Goal: Task Accomplishment & Management: Complete application form

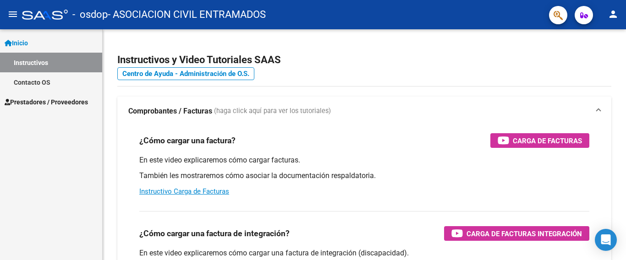
click at [54, 101] on span "Prestadores / Proveedores" at bounding box center [46, 102] width 83 height 10
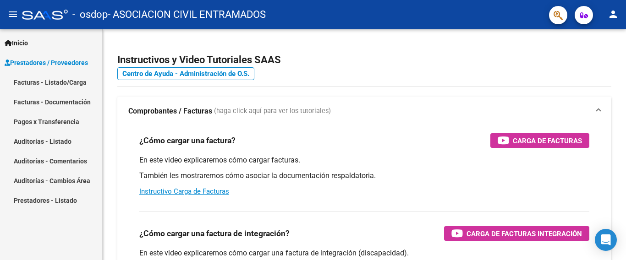
click at [61, 83] on link "Facturas - Listado/Carga" at bounding box center [51, 82] width 102 height 20
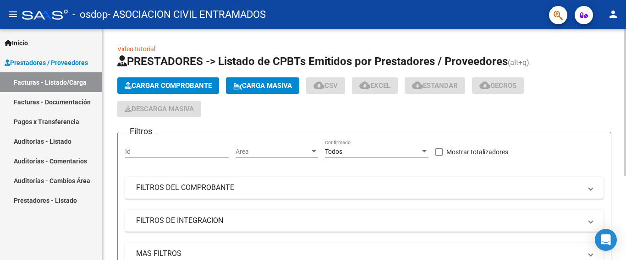
click at [177, 85] on span "Cargar Comprobante" at bounding box center [168, 86] width 87 height 8
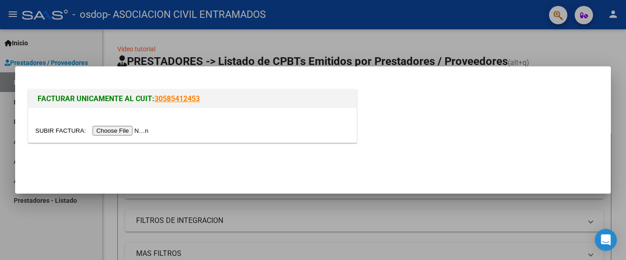
click at [452, 27] on div at bounding box center [313, 130] width 626 height 260
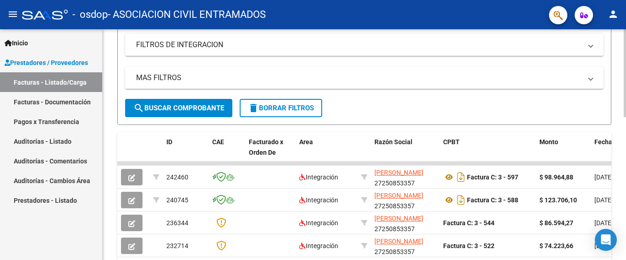
scroll to position [173, 0]
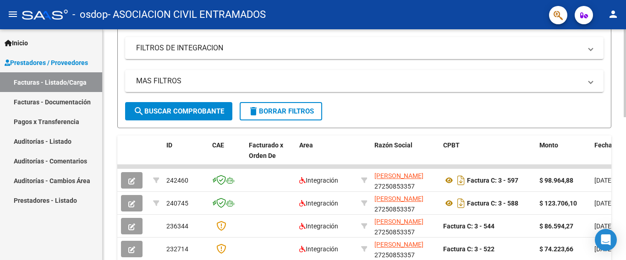
click at [623, 168] on div "Video tutorial PRESTADORES -> Listado de CPBTs Emitidos por Prestadores / Prove…" at bounding box center [365, 155] width 525 height 597
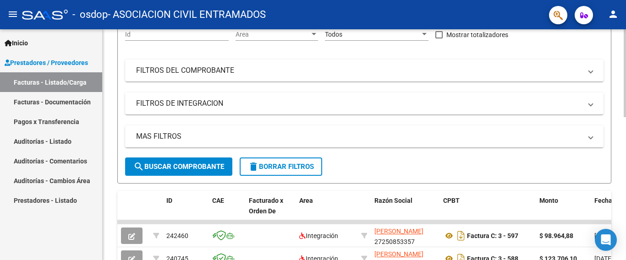
scroll to position [115, 0]
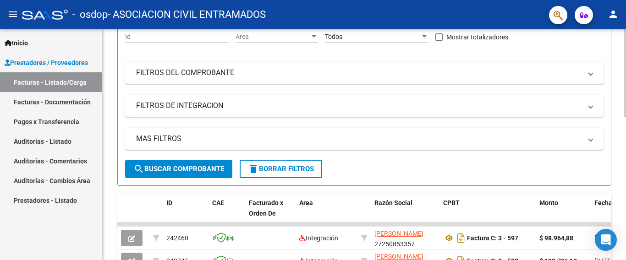
click at [619, 145] on div "Video tutorial PRESTADORES -> Listado de CPBTs Emitidos por Prestadores / Prove…" at bounding box center [365, 212] width 525 height 597
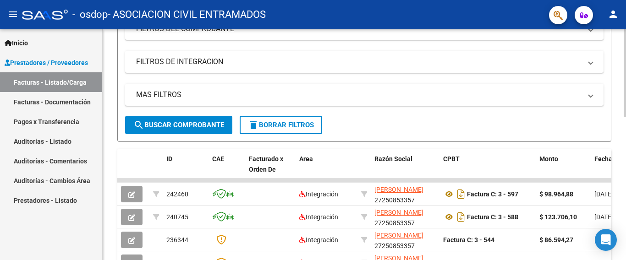
scroll to position [0, 0]
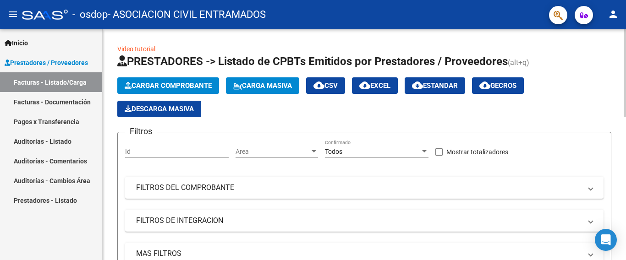
click at [181, 83] on span "Cargar Comprobante" at bounding box center [168, 86] width 87 height 8
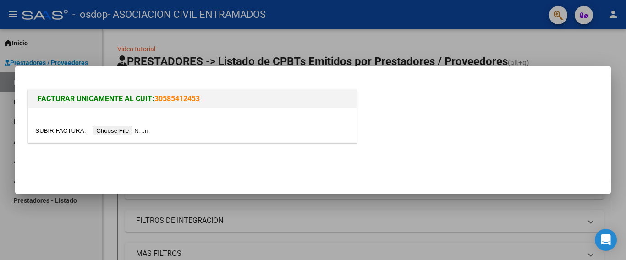
click at [133, 131] on input "file" at bounding box center [93, 131] width 116 height 10
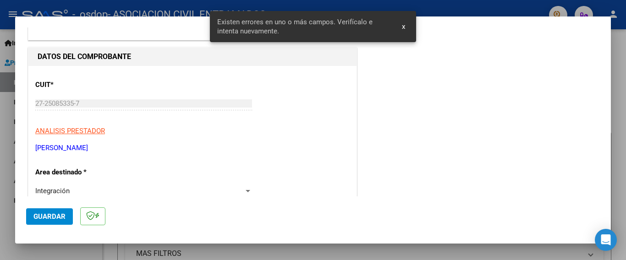
scroll to position [217, 0]
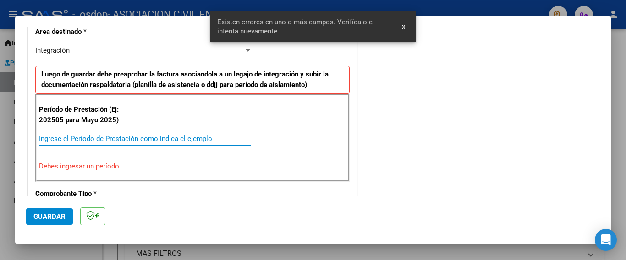
click at [110, 138] on input "Ingrese el Período de Prestación como indica el ejemplo" at bounding box center [145, 139] width 212 height 8
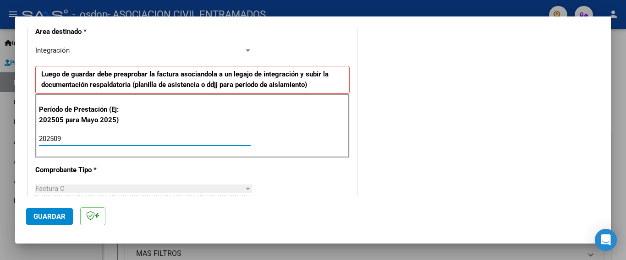
type input "202509"
click at [111, 190] on div "Factura C" at bounding box center [139, 189] width 208 height 8
drag, startPoint x: 54, startPoint y: 215, endPoint x: 167, endPoint y: 211, distance: 112.3
click at [167, 211] on mat-dialog-actions "Guardar" at bounding box center [312, 214] width 573 height 36
click at [245, 52] on div at bounding box center [248, 50] width 8 height 7
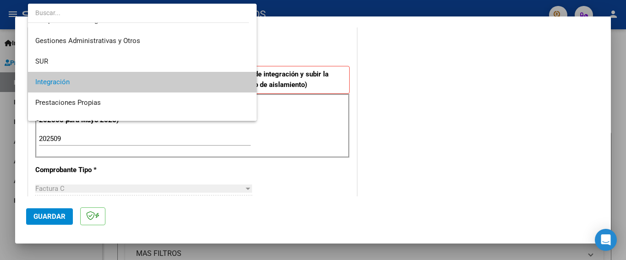
scroll to position [16, 0]
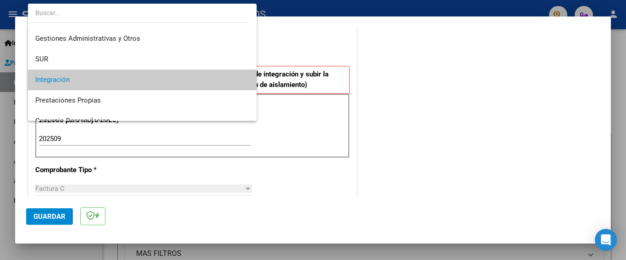
click at [272, 46] on div at bounding box center [313, 130] width 626 height 260
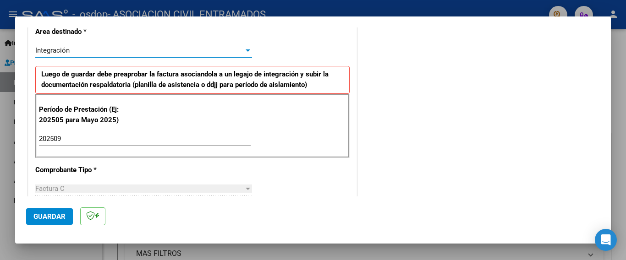
click at [245, 52] on div at bounding box center [248, 50] width 8 height 7
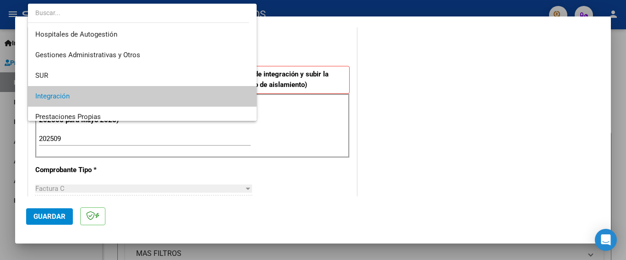
scroll to position [46, 0]
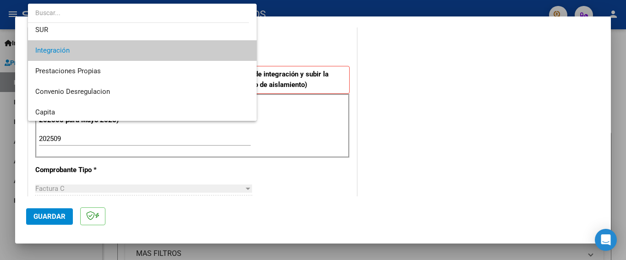
click at [228, 51] on span "Integración" at bounding box center [142, 50] width 214 height 21
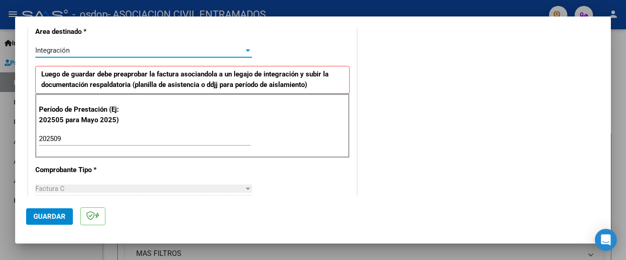
click at [57, 216] on span "Guardar" at bounding box center [49, 216] width 32 height 8
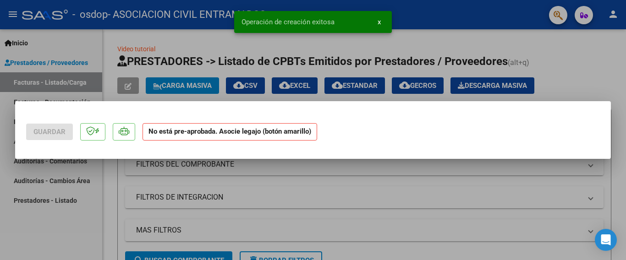
scroll to position [0, 0]
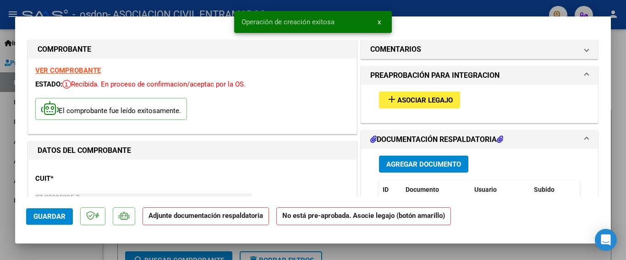
click at [404, 98] on span "Asociar Legajo" at bounding box center [424, 100] width 55 height 8
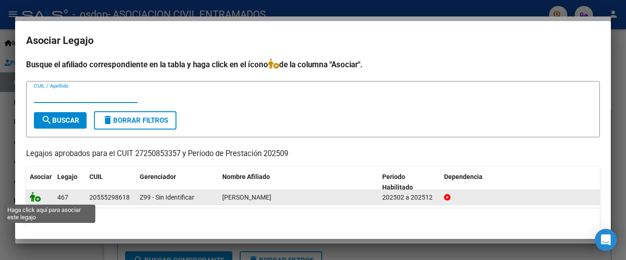
click at [32, 198] on icon at bounding box center [35, 197] width 11 height 10
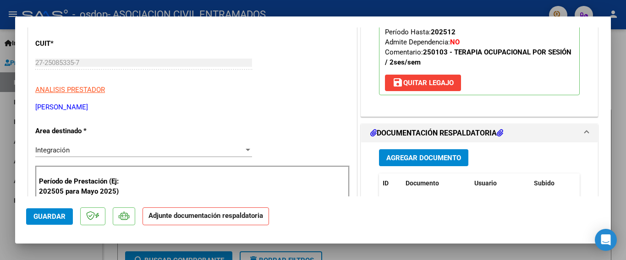
scroll to position [229, 0]
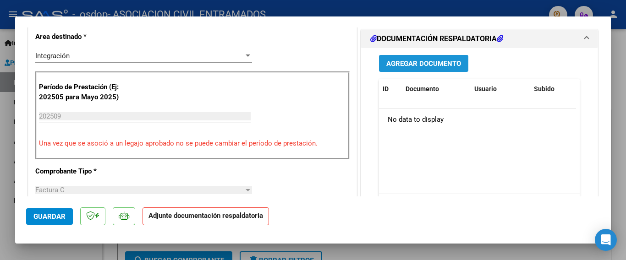
click at [434, 60] on span "Agregar Documento" at bounding box center [423, 64] width 75 height 8
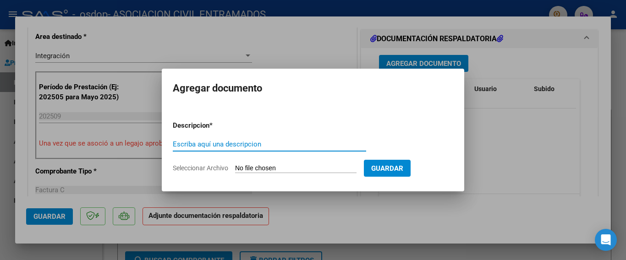
click at [220, 168] on span "Seleccionar Archivo" at bounding box center [200, 167] width 55 height 7
click at [235, 168] on input "Seleccionar Archivo" at bounding box center [295, 168] width 121 height 9
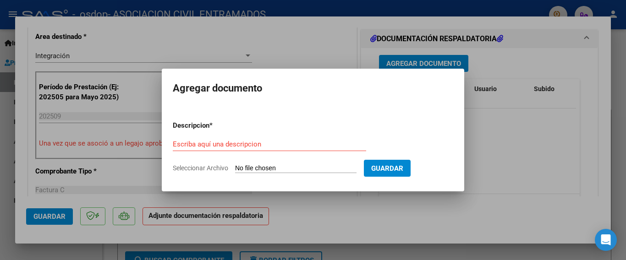
click at [223, 167] on span "Seleccionar Archivo" at bounding box center [200, 167] width 55 height 7
click at [235, 167] on input "Seleccionar Archivo" at bounding box center [295, 168] width 121 height 9
type input "C:\fakepath\Nuevo documento(22).pdf"
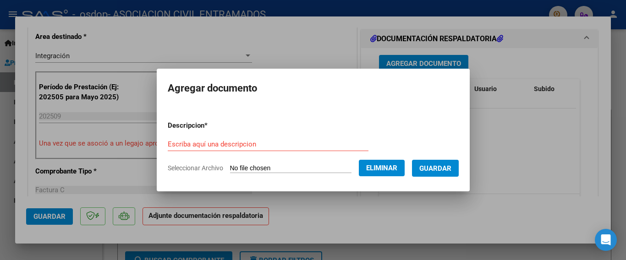
click at [229, 140] on input "Escriba aquí una descripcion" at bounding box center [268, 144] width 201 height 8
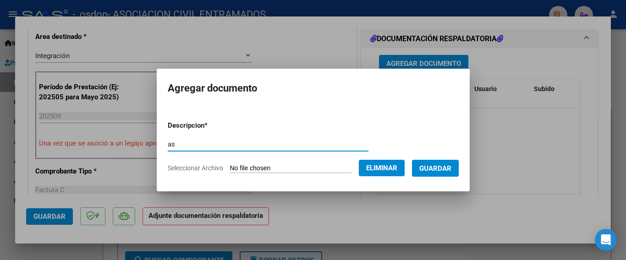
type input "a"
type input "Asistencia 09/2025"
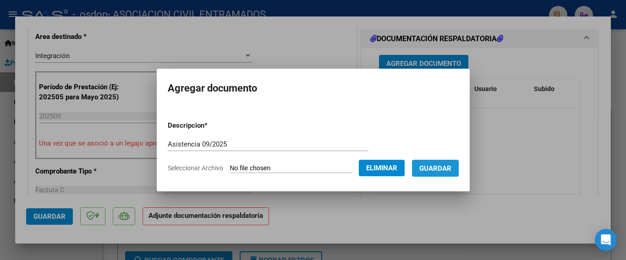
click at [424, 168] on span "Guardar" at bounding box center [435, 168] width 32 height 8
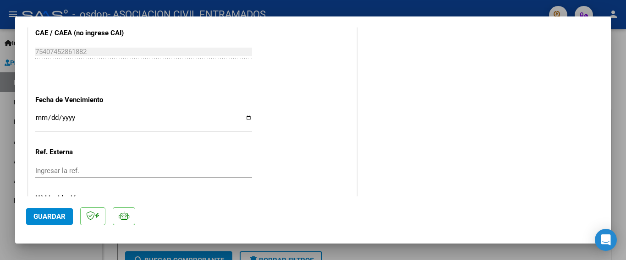
scroll to position [615, 0]
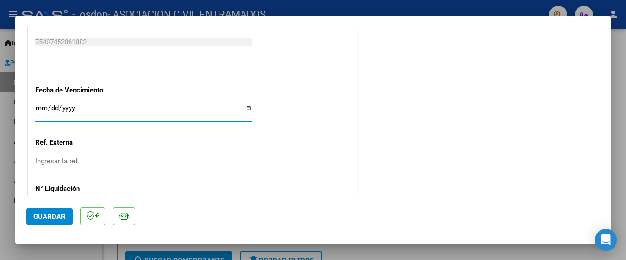
click at [76, 104] on input "Ingresar la fecha" at bounding box center [143, 111] width 217 height 15
drag, startPoint x: 68, startPoint y: 103, endPoint x: 41, endPoint y: 104, distance: 27.0
click at [41, 104] on input "Ingresar la fecha" at bounding box center [143, 111] width 217 height 15
click at [40, 104] on input "Ingresar la fecha" at bounding box center [143, 111] width 217 height 15
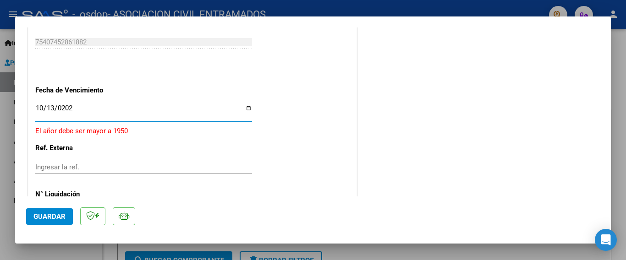
type input "2025-10-13"
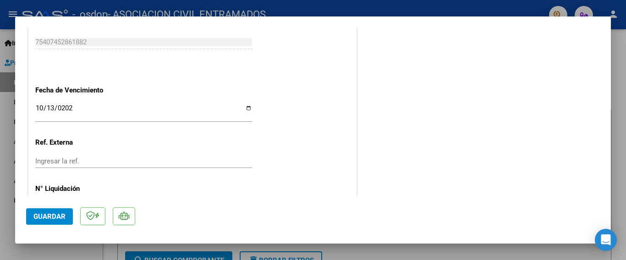
scroll to position [639, 0]
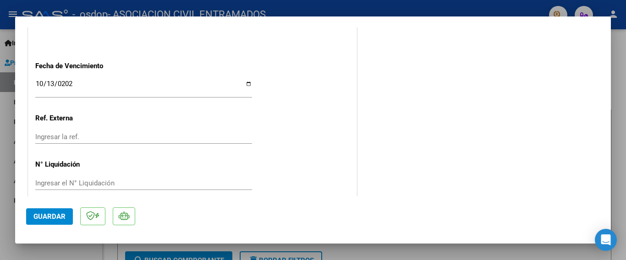
click at [61, 216] on span "Guardar" at bounding box center [49, 216] width 32 height 8
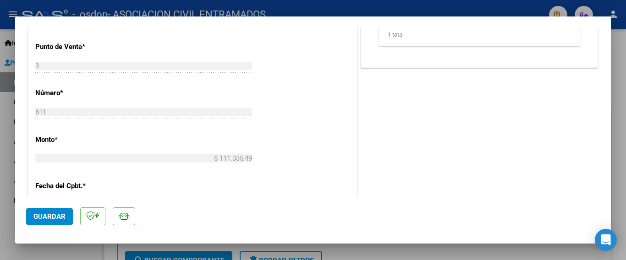
scroll to position [0, 0]
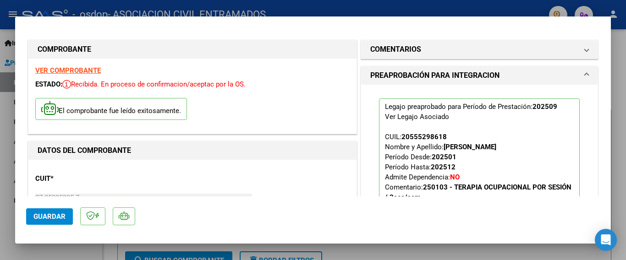
click at [617, 37] on div at bounding box center [313, 130] width 626 height 260
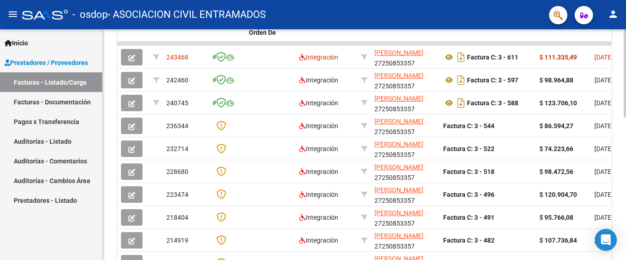
scroll to position [340, 0]
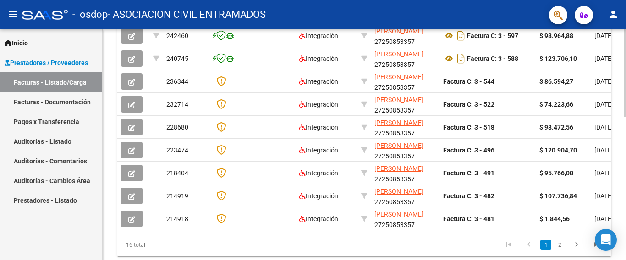
click at [625, 117] on div at bounding box center [624, 73] width 2 height 88
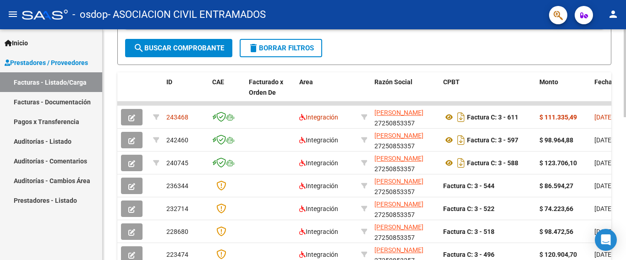
scroll to position [233, 0]
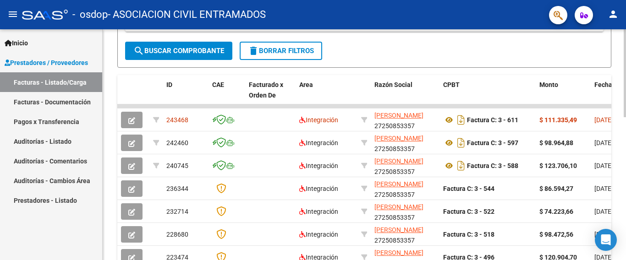
click at [625, 117] on div at bounding box center [624, 73] width 2 height 88
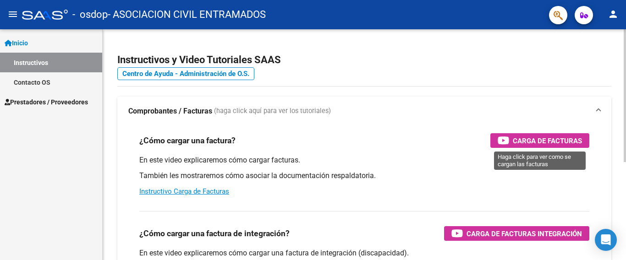
click at [552, 137] on span "Carga de Facturas" at bounding box center [546, 140] width 69 height 11
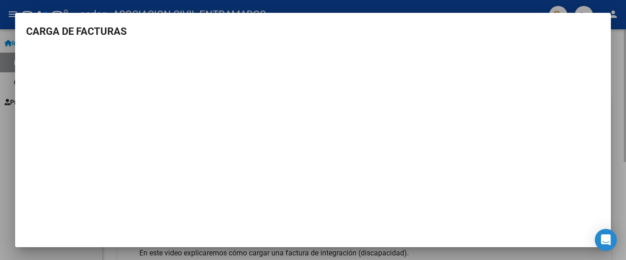
click at [625, 44] on div at bounding box center [313, 130] width 626 height 260
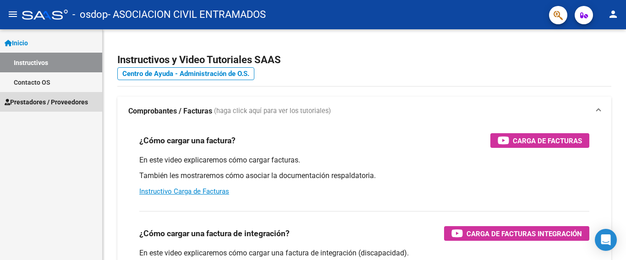
click at [66, 103] on span "Prestadores / Proveedores" at bounding box center [46, 102] width 83 height 10
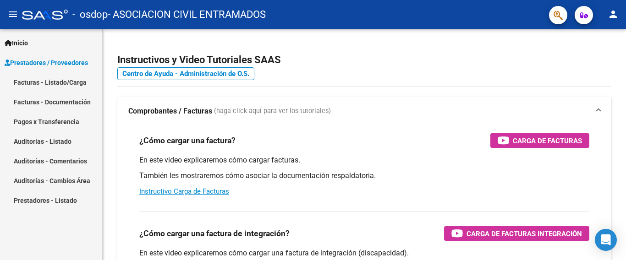
click at [59, 82] on link "Facturas - Listado/Carga" at bounding box center [51, 82] width 102 height 20
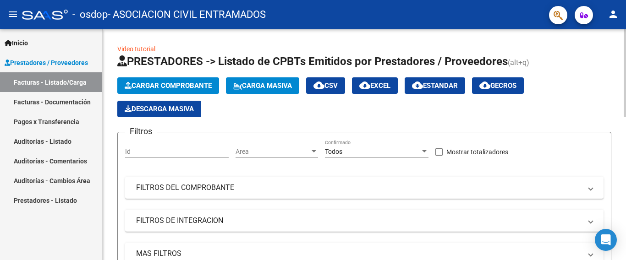
click at [193, 84] on span "Cargar Comprobante" at bounding box center [168, 86] width 87 height 8
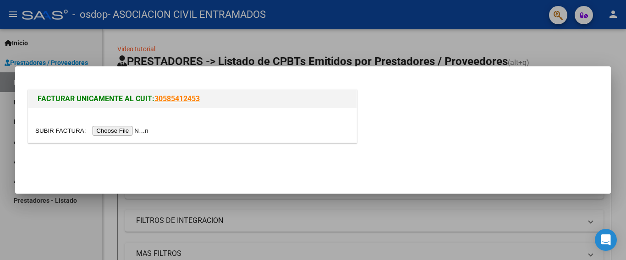
click at [455, 46] on div at bounding box center [313, 130] width 626 height 260
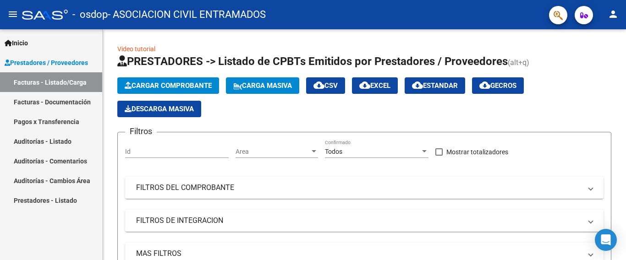
click at [614, 12] on mat-icon "person" at bounding box center [612, 14] width 11 height 11
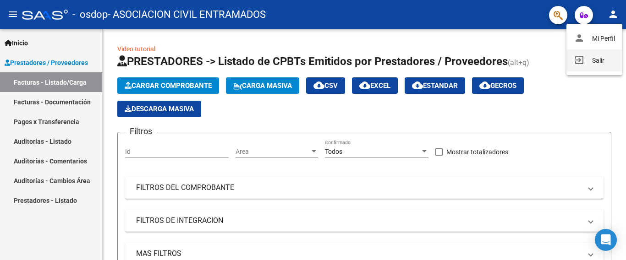
click at [600, 60] on button "exit_to_app Salir" at bounding box center [594, 60] width 56 height 22
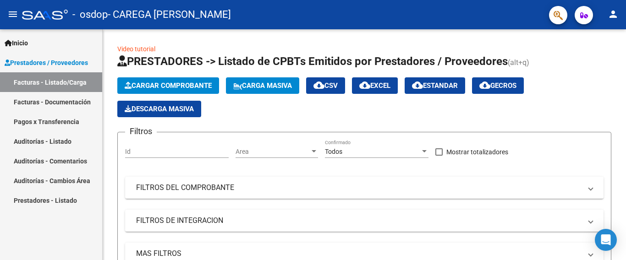
click at [75, 100] on link "Facturas - Documentación" at bounding box center [51, 102] width 102 height 20
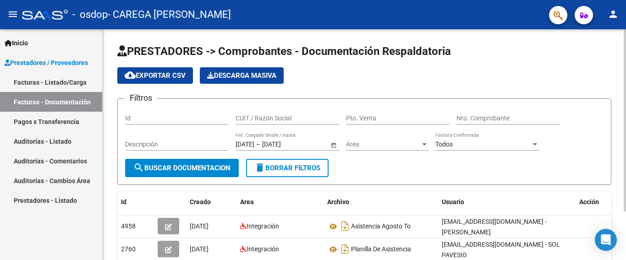
click at [621, 172] on div "PRESTADORES -> Comprobantes - Documentación Respaldatoria cloud_download Export…" at bounding box center [365, 172] width 525 height 287
click at [57, 82] on link "Facturas - Listado/Carga" at bounding box center [51, 82] width 102 height 20
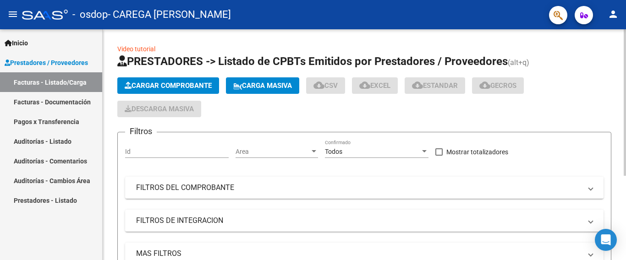
click at [198, 85] on span "Cargar Comprobante" at bounding box center [168, 86] width 87 height 8
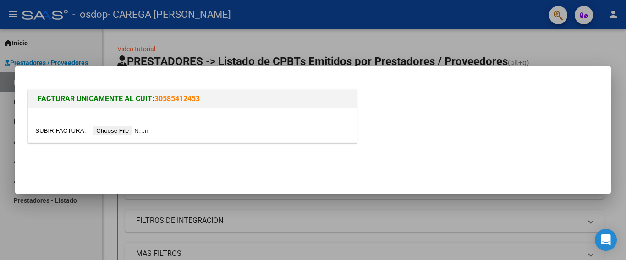
click at [373, 210] on div at bounding box center [313, 130] width 626 height 260
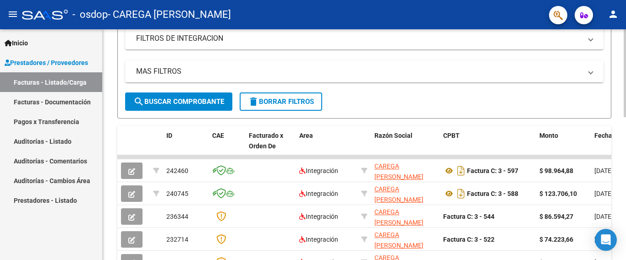
scroll to position [188, 0]
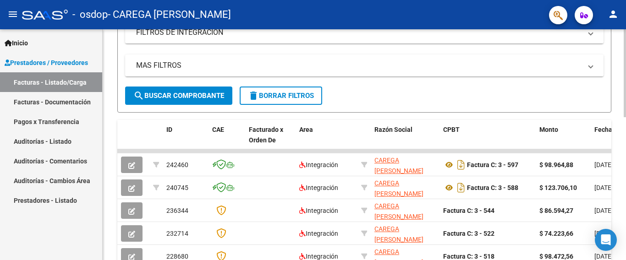
click at [625, 117] on div at bounding box center [624, 73] width 2 height 88
